Goal: Transaction & Acquisition: Purchase product/service

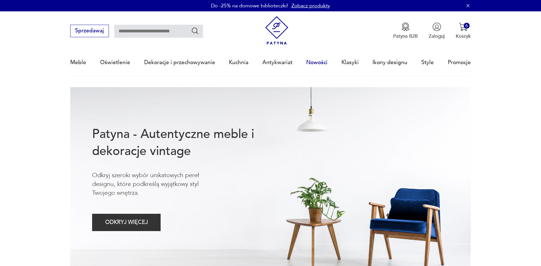
click at [319, 60] on link "Nowości" at bounding box center [316, 62] width 21 height 26
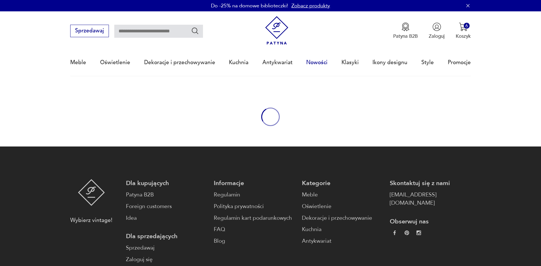
click at [310, 64] on link "Nowości" at bounding box center [316, 62] width 21 height 26
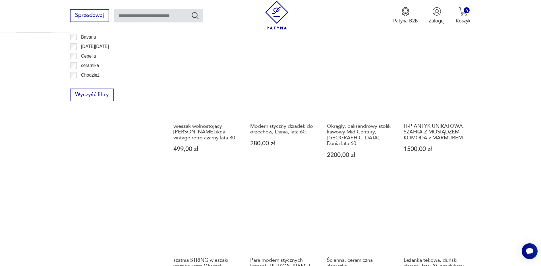
scroll to position [418, 0]
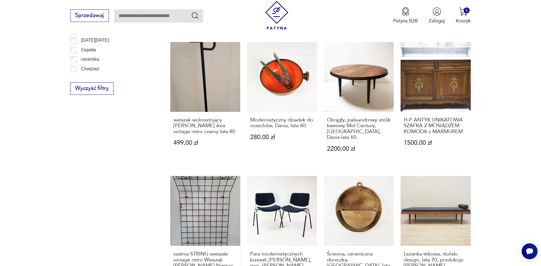
click at [192, 188] on link "szatnia STRING wieszaki vintage retro Wieszak [PERSON_NAME] [DEMOGRAPHIC_DATA] …" at bounding box center [205, 240] width 70 height 129
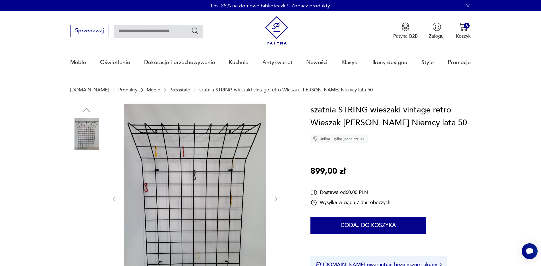
click at [86, 175] on img at bounding box center [86, 170] width 32 height 32
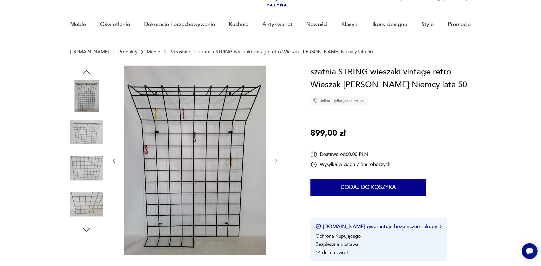
scroll to position [54, 0]
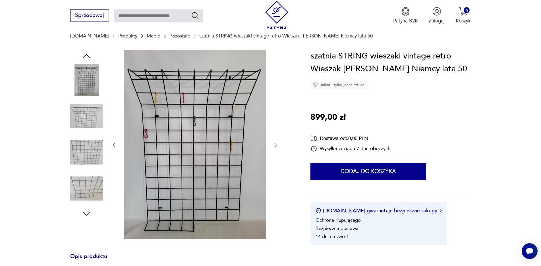
click at [80, 148] on img at bounding box center [86, 152] width 32 height 32
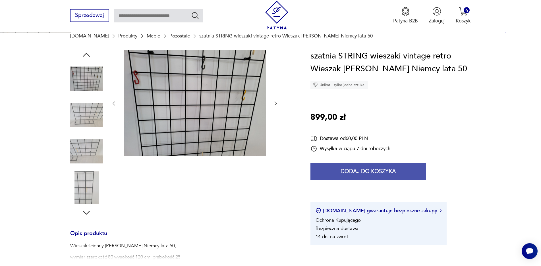
click at [353, 180] on button "Dodaj do koszyka" at bounding box center [368, 171] width 116 height 17
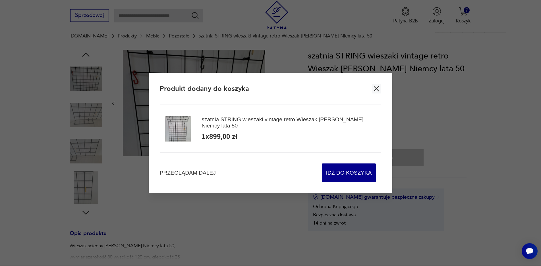
click at [379, 89] on icon "button" at bounding box center [376, 89] width 9 height 9
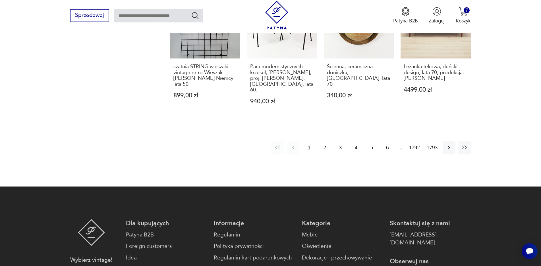
scroll to position [551, 0]
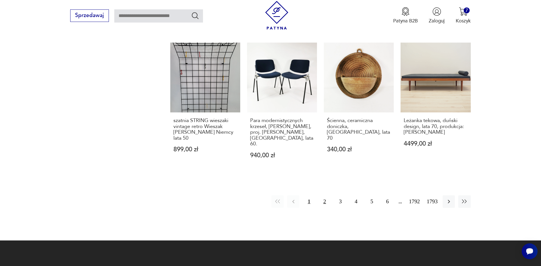
click at [325, 195] on button "2" at bounding box center [324, 201] width 12 height 12
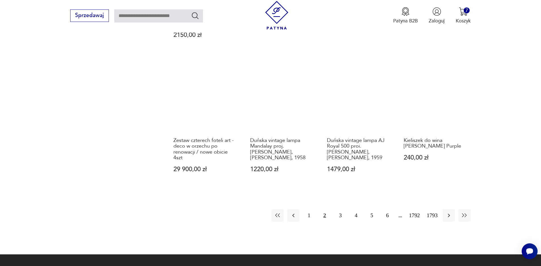
scroll to position [583, 0]
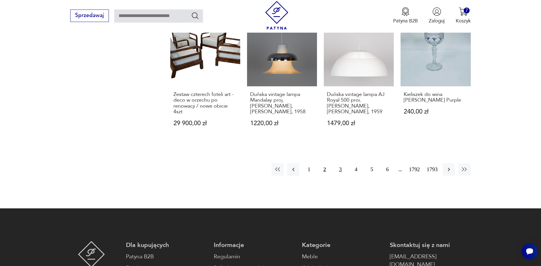
click at [341, 167] on button "3" at bounding box center [340, 169] width 12 height 12
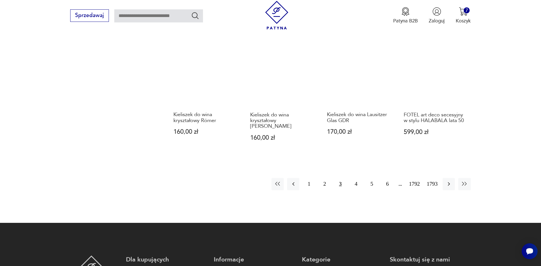
scroll to position [556, 0]
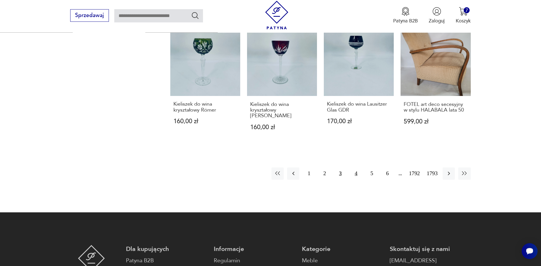
click at [355, 176] on button "4" at bounding box center [356, 174] width 12 height 12
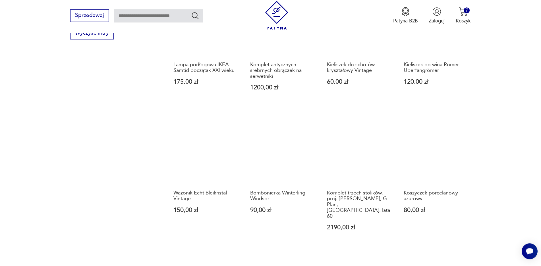
scroll to position [529, 0]
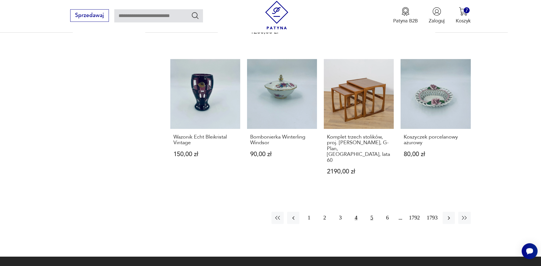
click at [373, 212] on button "5" at bounding box center [371, 218] width 12 height 12
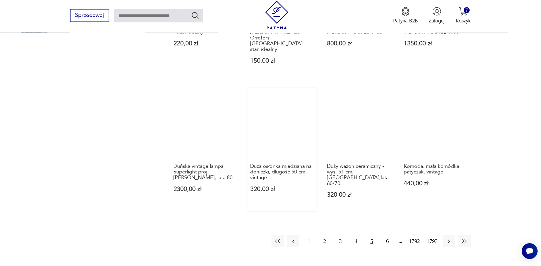
scroll to position [529, 0]
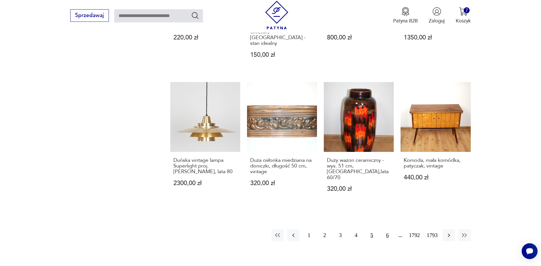
click at [388, 229] on button "6" at bounding box center [387, 235] width 12 height 12
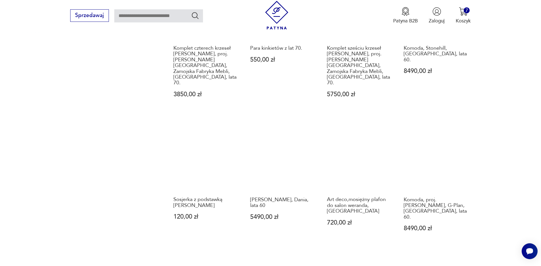
scroll to position [502, 0]
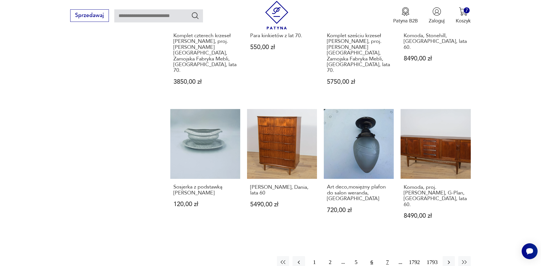
click at [389, 256] on button "7" at bounding box center [387, 262] width 12 height 12
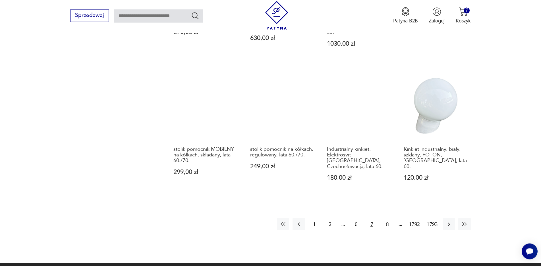
scroll to position [583, 0]
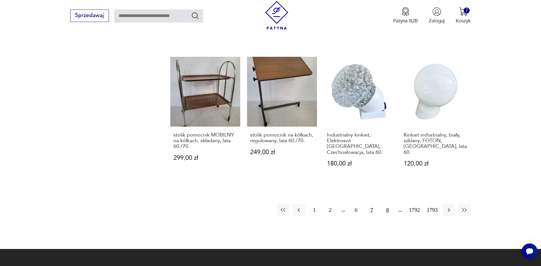
click at [385, 204] on button "8" at bounding box center [387, 210] width 12 height 12
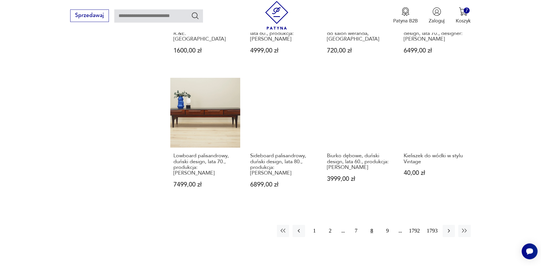
scroll to position [529, 0]
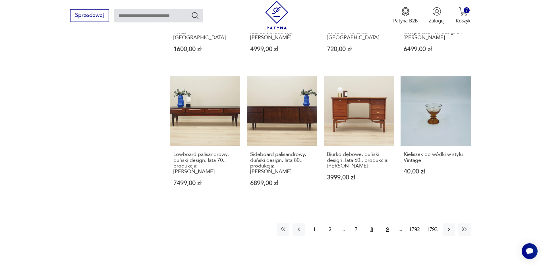
click at [384, 224] on button "9" at bounding box center [387, 230] width 12 height 12
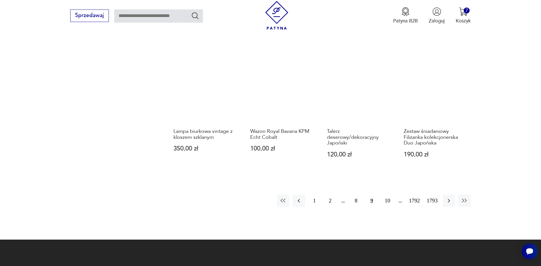
scroll to position [529, 0]
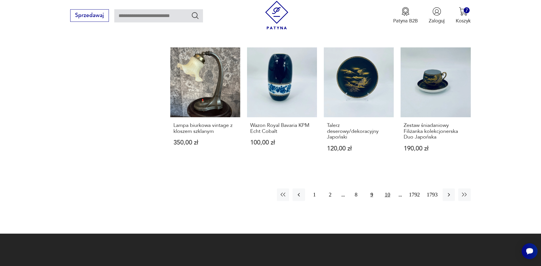
click at [386, 190] on button "10" at bounding box center [387, 195] width 12 height 12
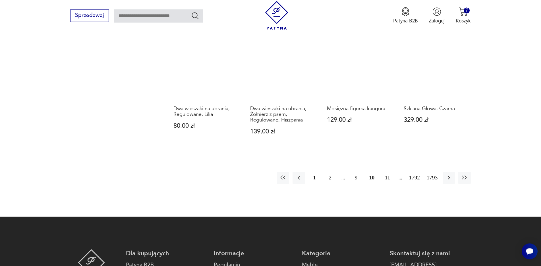
scroll to position [556, 0]
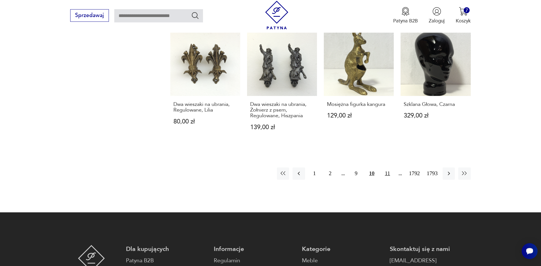
click at [388, 176] on button "11" at bounding box center [387, 174] width 12 height 12
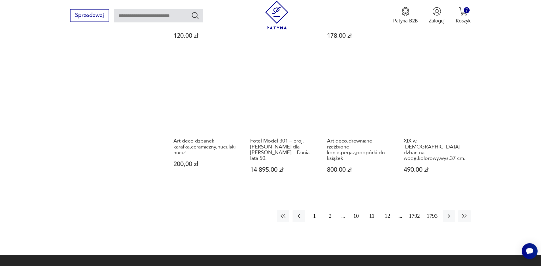
scroll to position [556, 0]
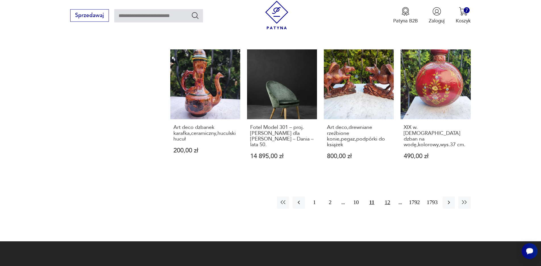
click at [385, 208] on button "12" at bounding box center [387, 203] width 12 height 12
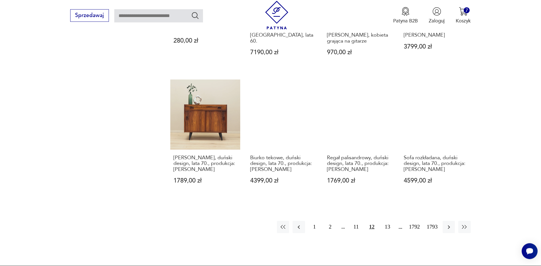
scroll to position [529, 0]
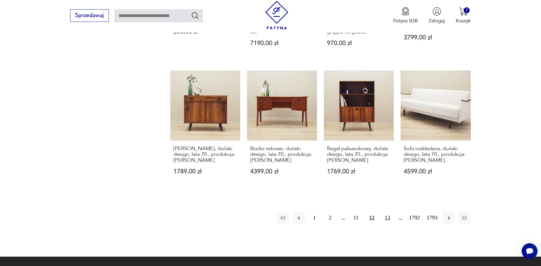
click at [389, 214] on button "13" at bounding box center [387, 218] width 12 height 12
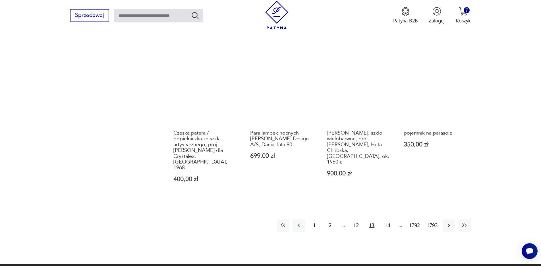
scroll to position [583, 0]
